Goal: Task Accomplishment & Management: Use online tool/utility

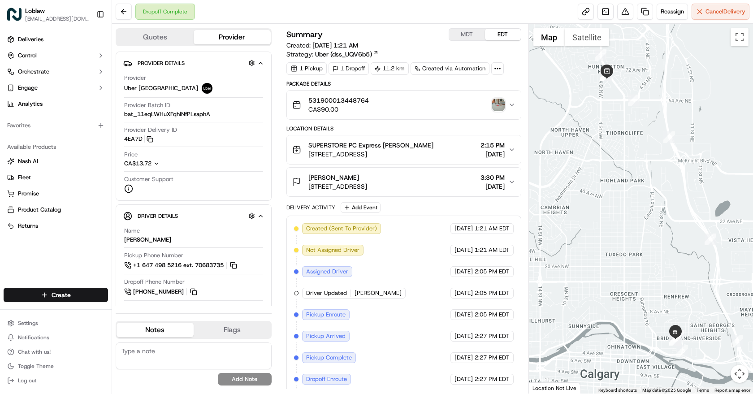
click at [500, 105] on img "button" at bounding box center [498, 105] width 13 height 13
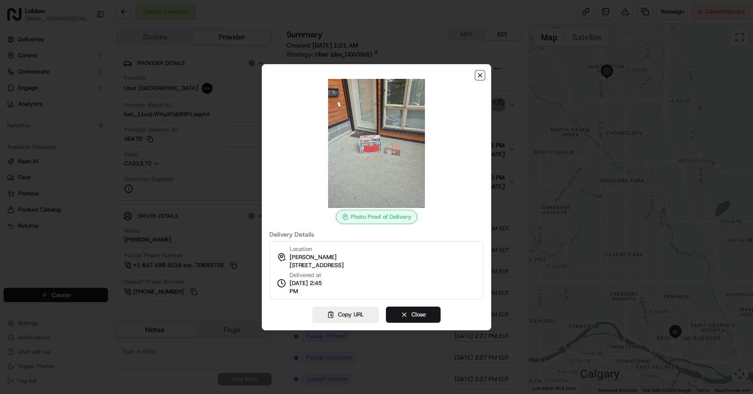
click at [483, 73] on icon "button" at bounding box center [479, 75] width 7 height 7
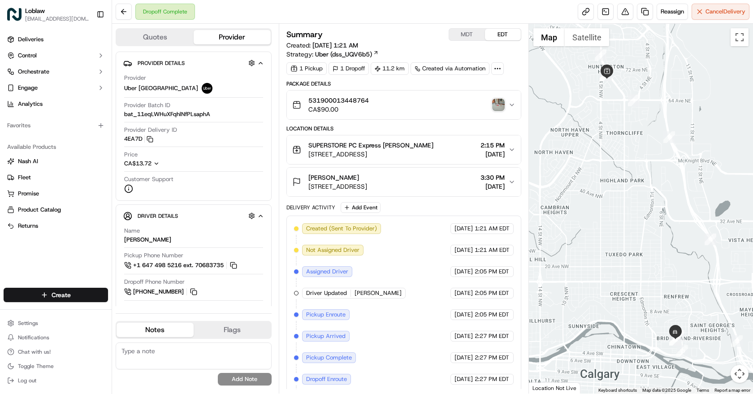
drag, startPoint x: 456, startPoint y: 187, endPoint x: 309, endPoint y: 185, distance: 147.4
click at [309, 185] on div "[PERSON_NAME] [STREET_ADDRESS] 3:30 PM [DATE]" at bounding box center [400, 182] width 216 height 18
copy span "[STREET_ADDRESS]"
click at [500, 110] on img "button" at bounding box center [498, 105] width 13 height 13
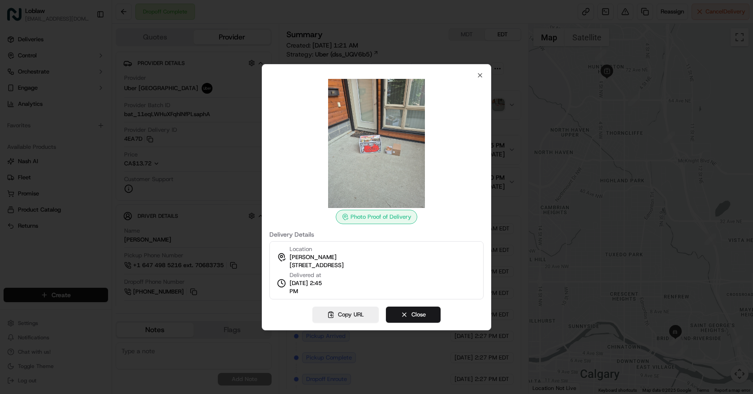
drag, startPoint x: 425, startPoint y: 267, endPoint x: 290, endPoint y: 263, distance: 134.9
click at [290, 263] on div "Location [PERSON_NAME] [STREET_ADDRESS] Delivered at [DATE] 2:45 PM" at bounding box center [376, 270] width 214 height 58
copy span "[STREET_ADDRESS]"
